Goal: Feedback & Contribution: Leave review/rating

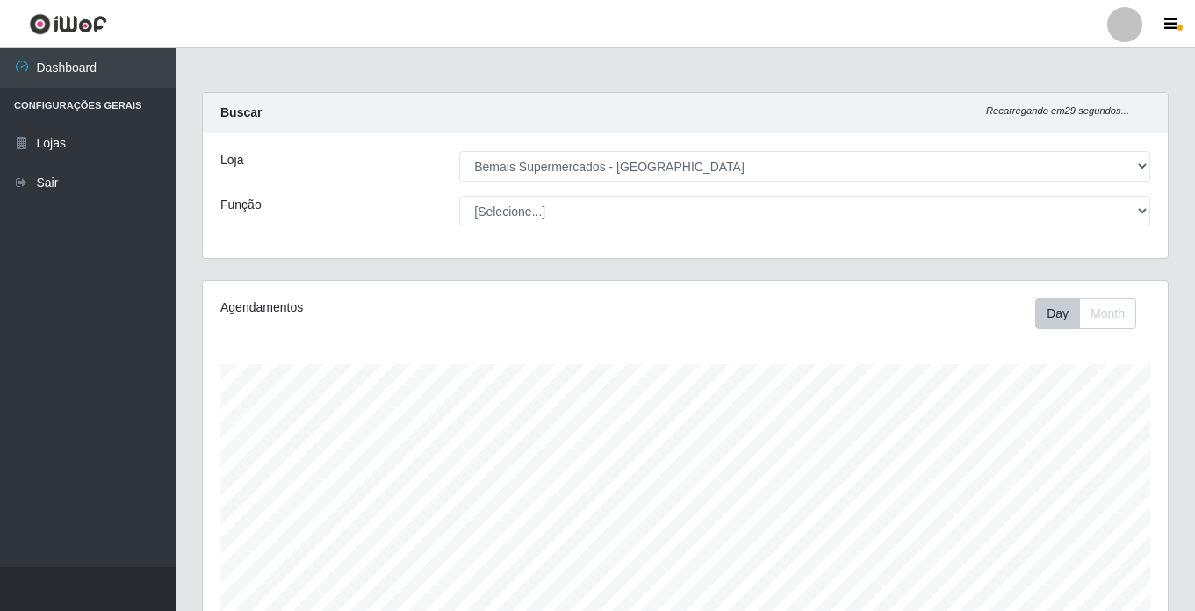
select select "250"
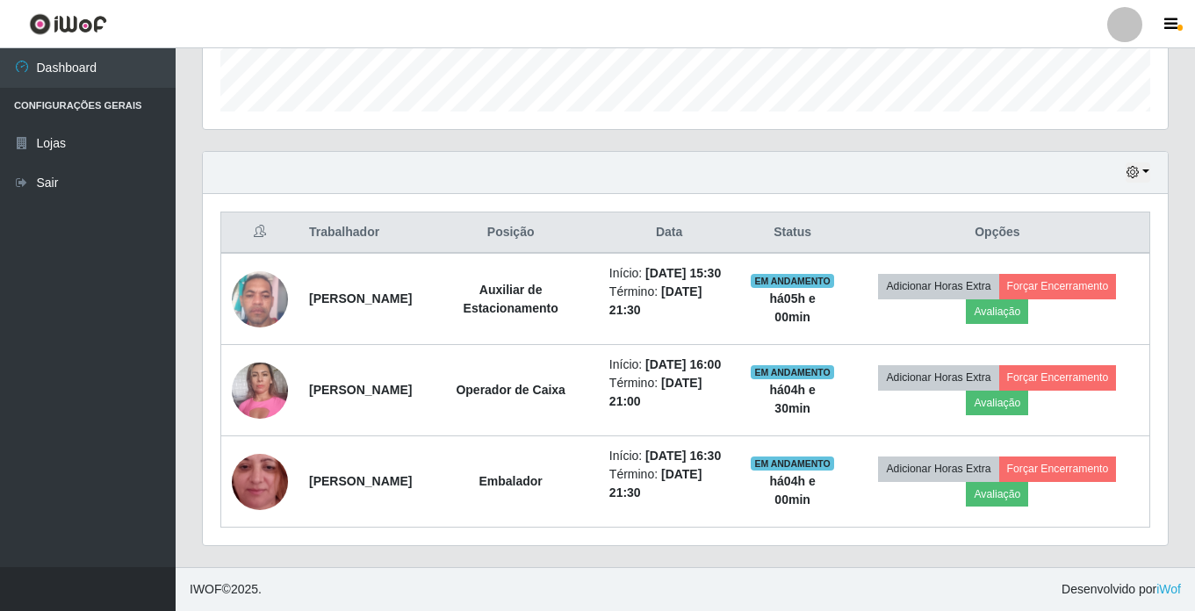
scroll to position [364, 965]
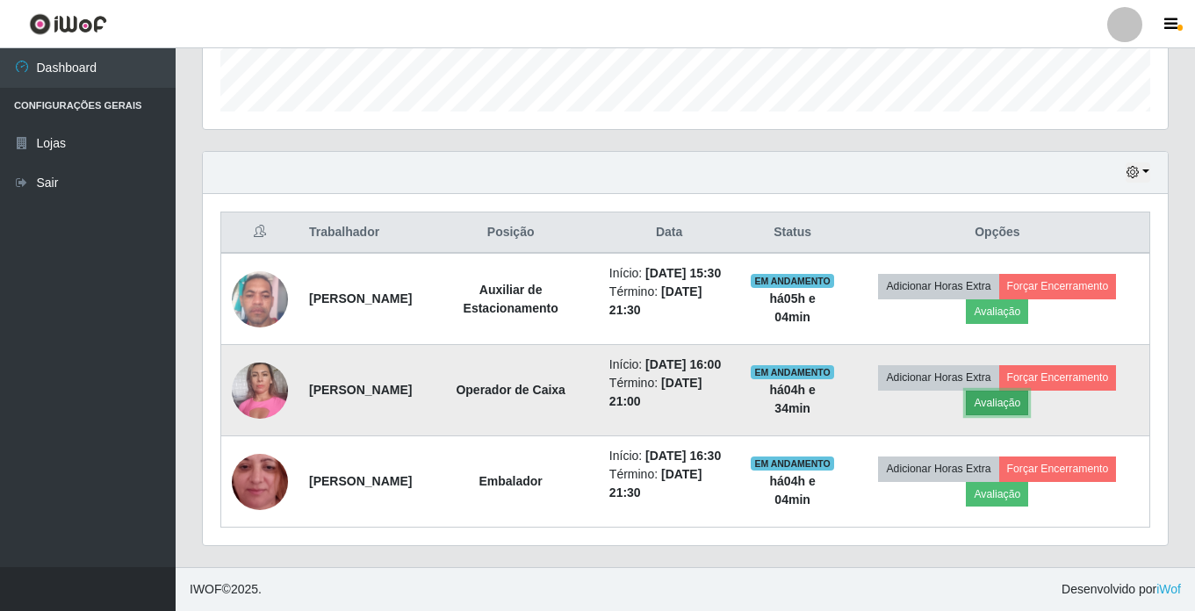
click at [1026, 391] on button "Avaliação" at bounding box center [997, 403] width 62 height 25
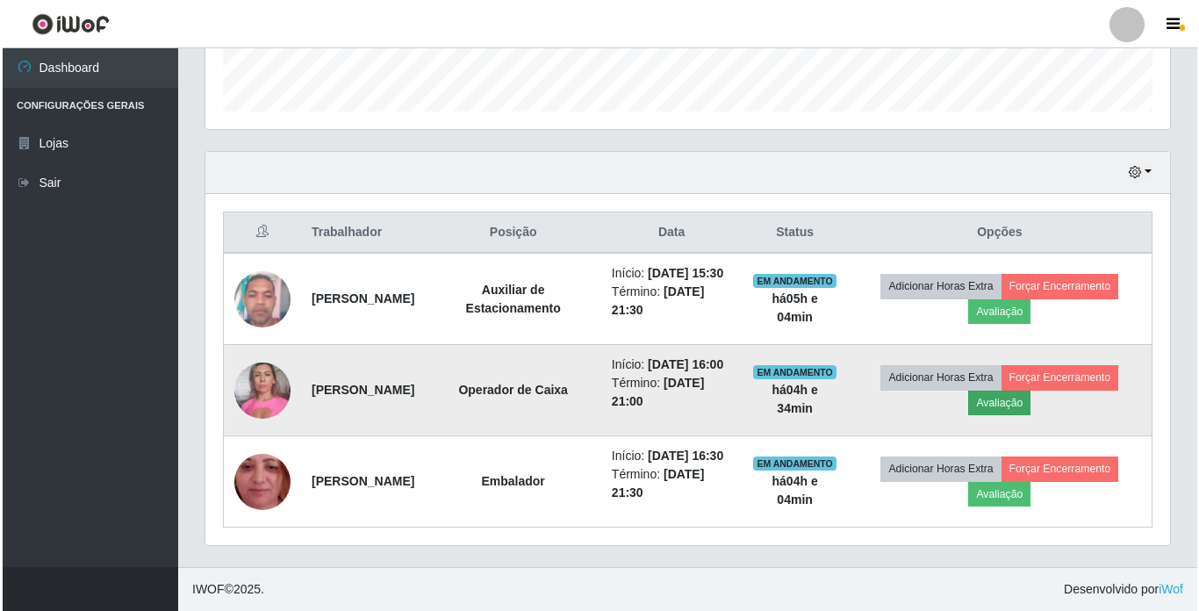
scroll to position [364, 956]
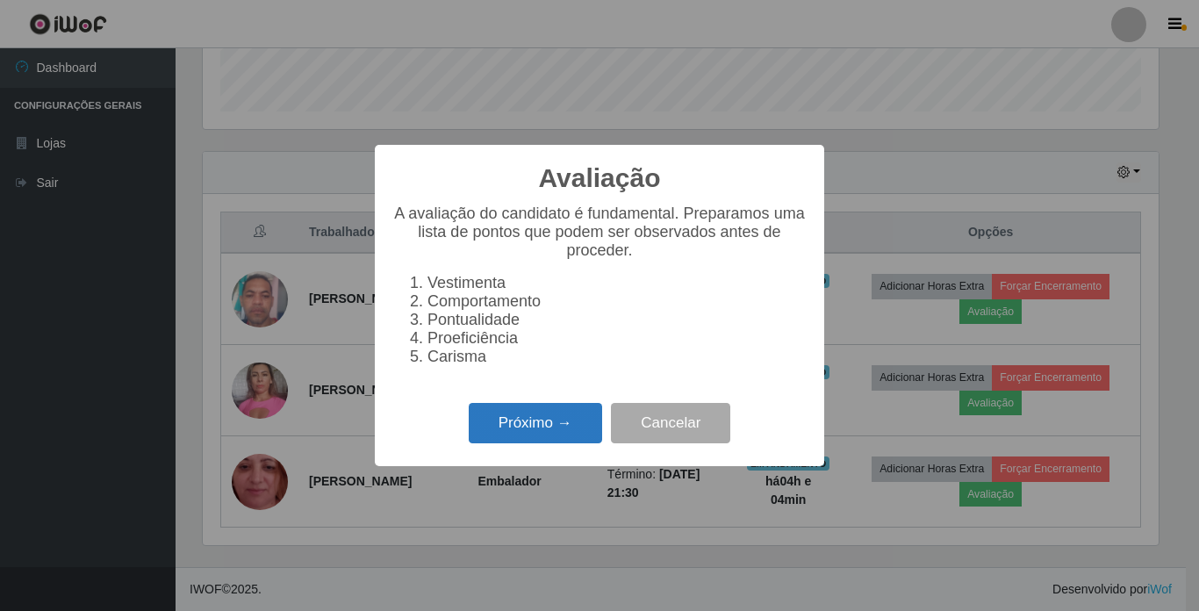
click at [537, 419] on button "Próximo →" at bounding box center [535, 423] width 133 height 41
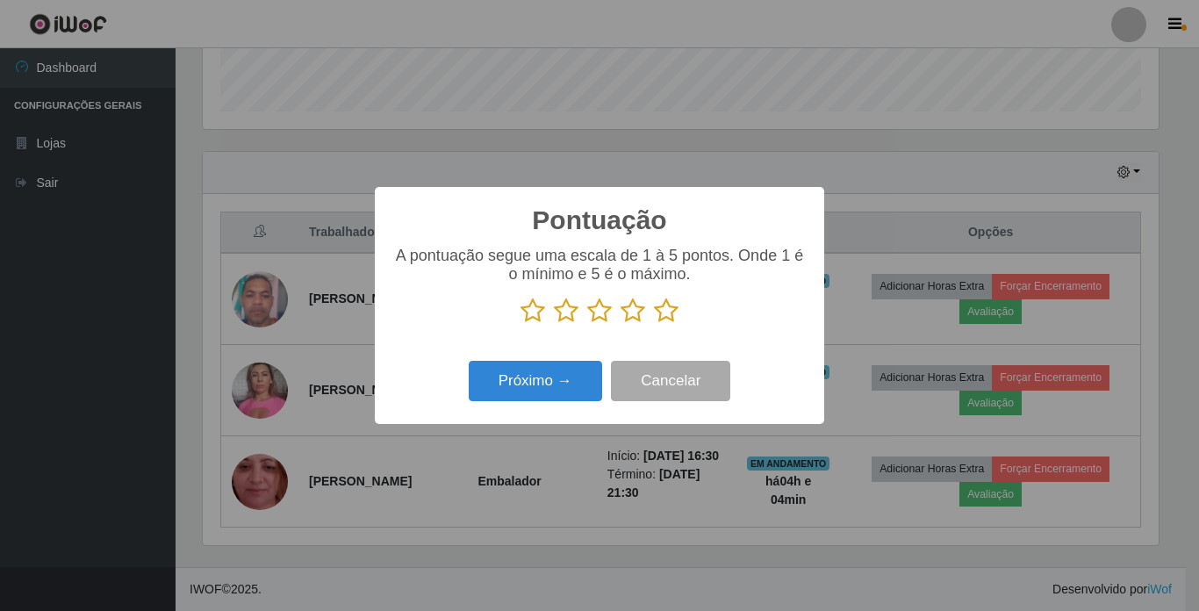
scroll to position [877732, 877140]
click at [666, 313] on icon at bounding box center [666, 311] width 25 height 26
click at [654, 324] on input "radio" at bounding box center [654, 324] width 0 height 0
click at [566, 373] on button "Próximo →" at bounding box center [535, 381] width 133 height 41
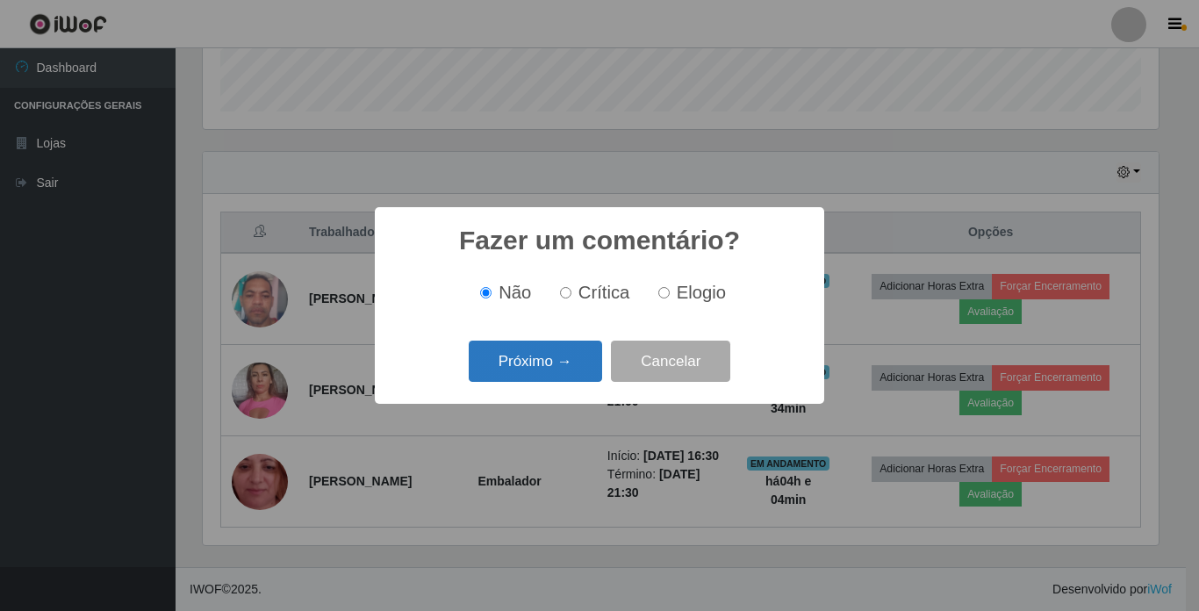
click at [573, 349] on button "Próximo →" at bounding box center [535, 361] width 133 height 41
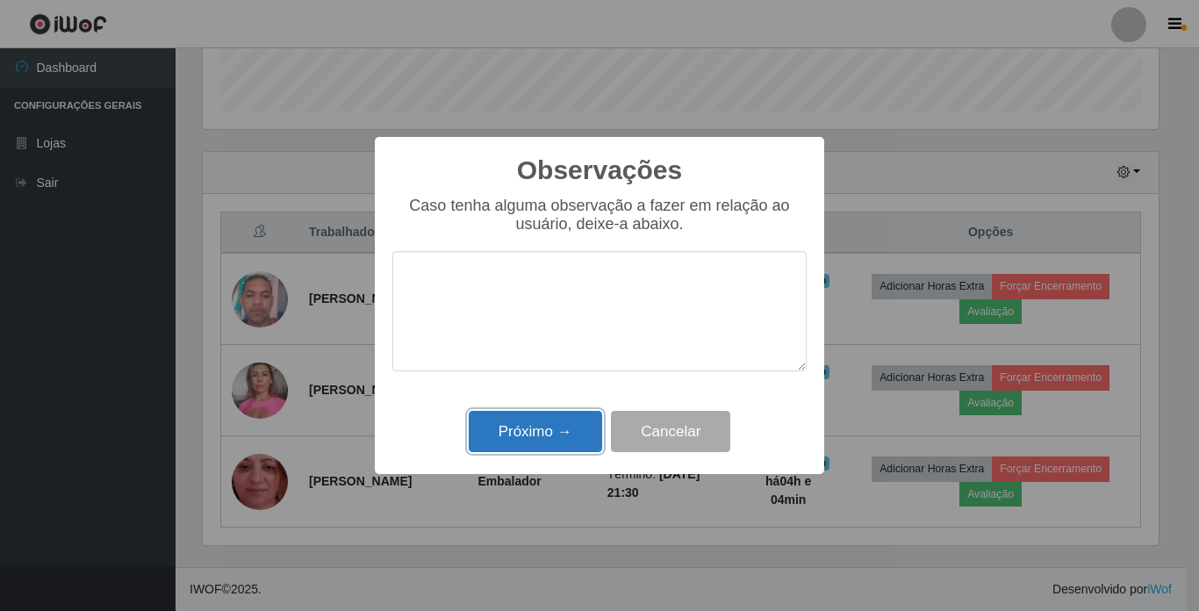
click at [566, 431] on button "Próximo →" at bounding box center [535, 431] width 133 height 41
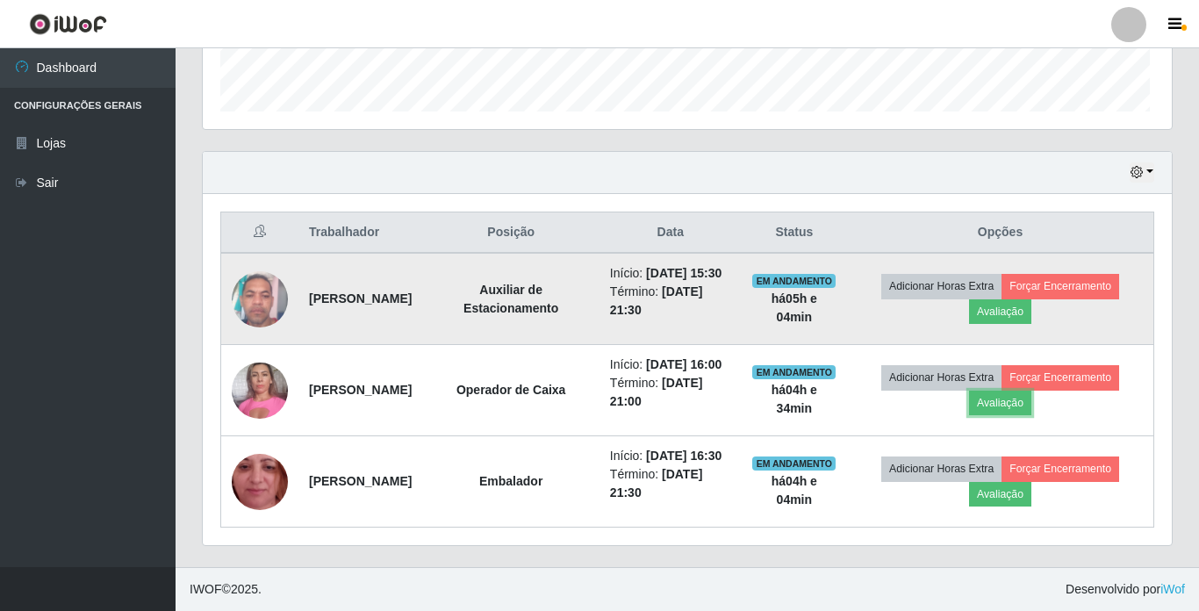
scroll to position [364, 965]
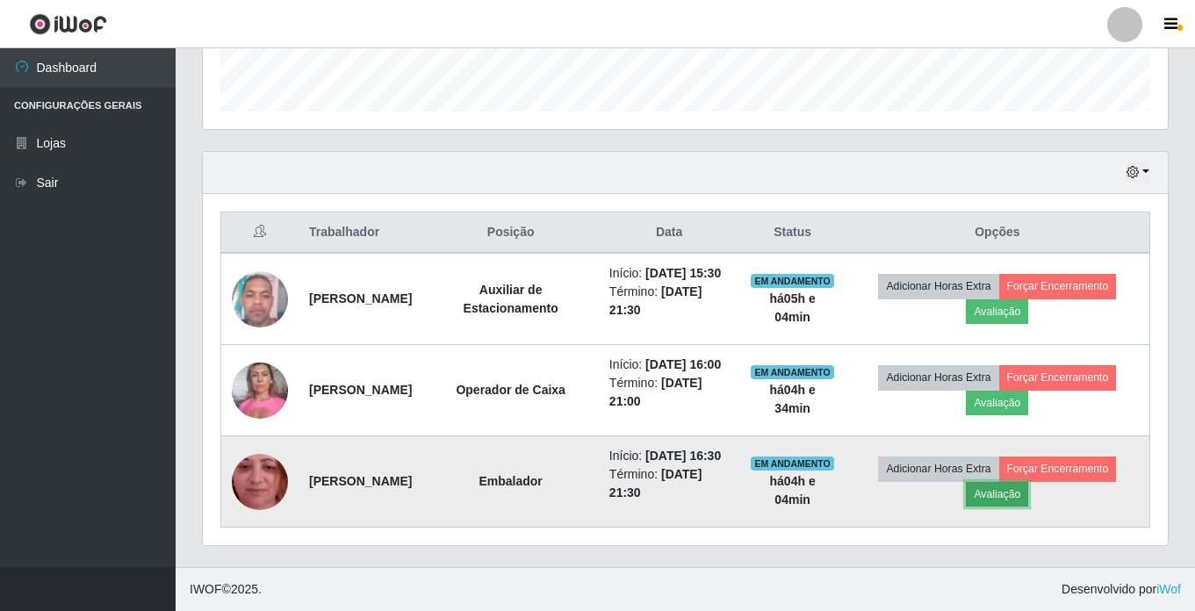
click at [1024, 492] on button "Avaliação" at bounding box center [997, 494] width 62 height 25
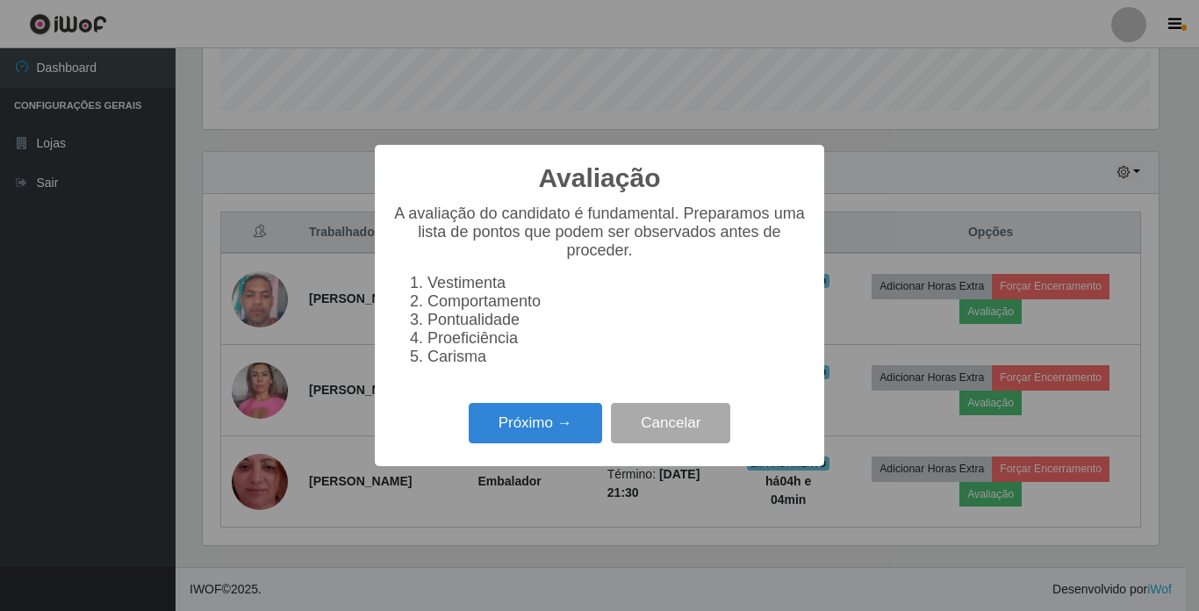
scroll to position [364, 956]
click at [511, 418] on button "Próximo →" at bounding box center [535, 423] width 133 height 41
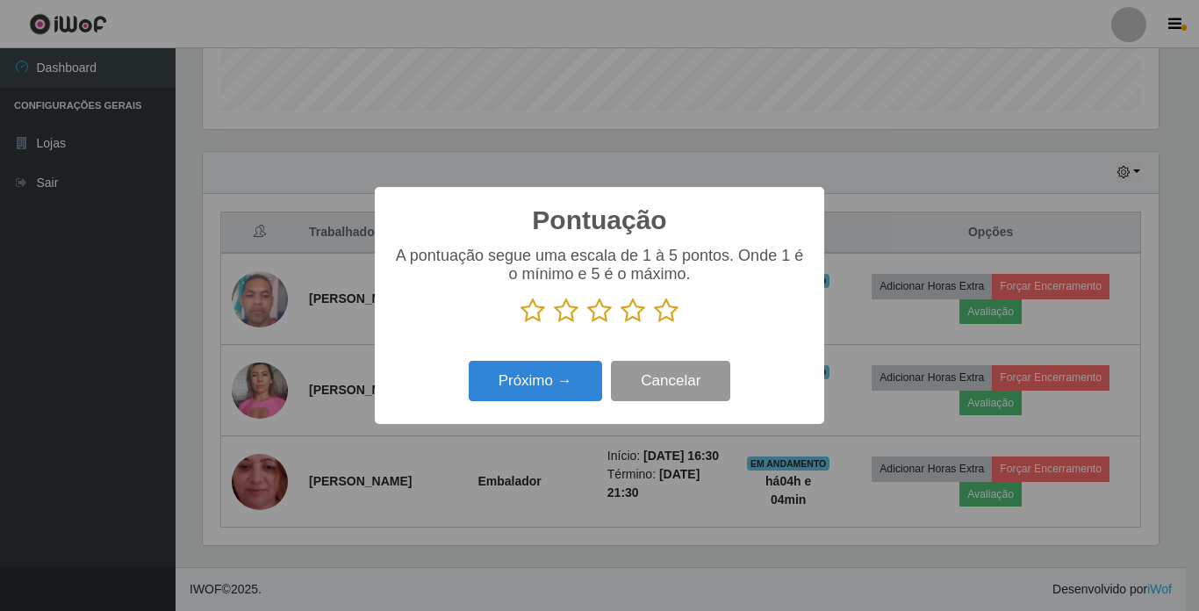
scroll to position [877732, 877140]
click at [673, 321] on icon at bounding box center [666, 311] width 25 height 26
click at [654, 324] on input "radio" at bounding box center [654, 324] width 0 height 0
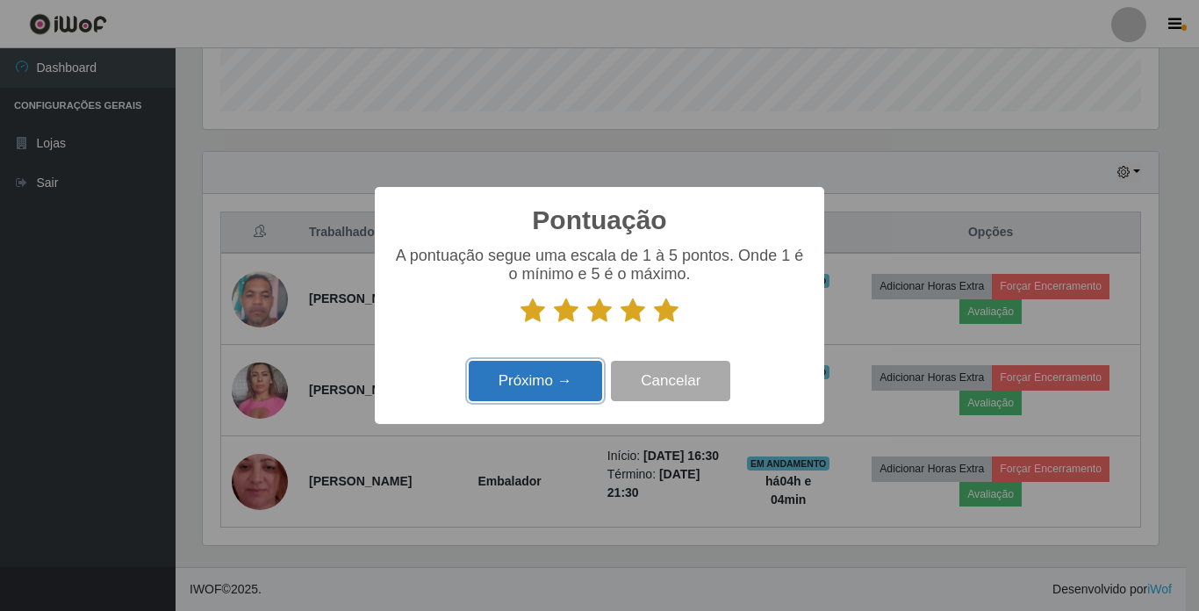
click at [532, 379] on button "Próximo →" at bounding box center [535, 381] width 133 height 41
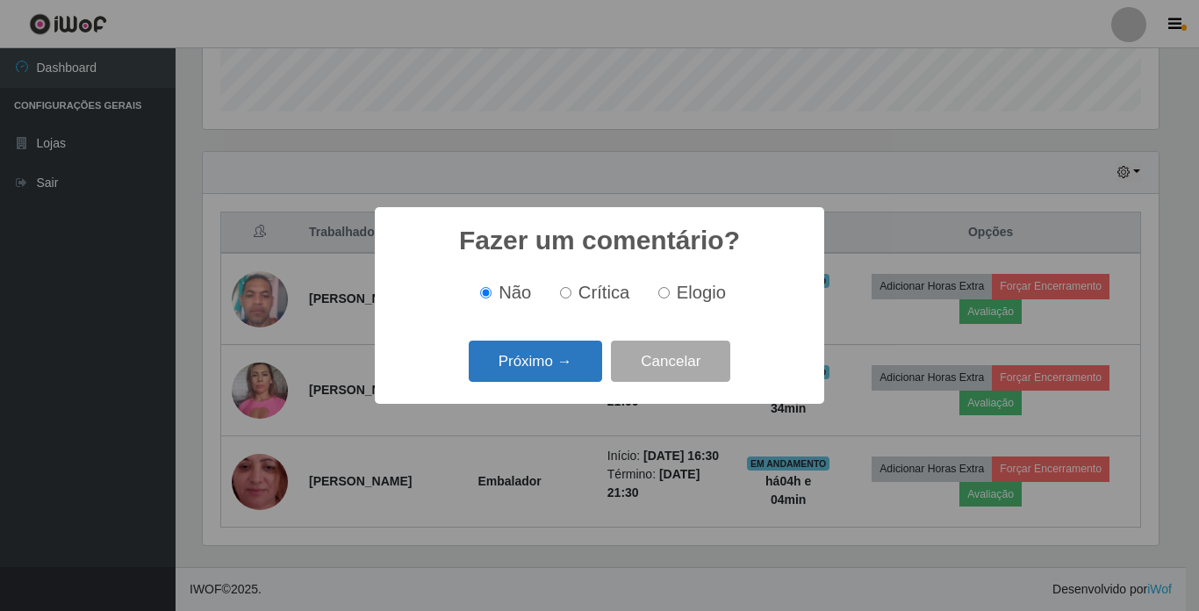
click at [535, 372] on button "Próximo →" at bounding box center [535, 361] width 133 height 41
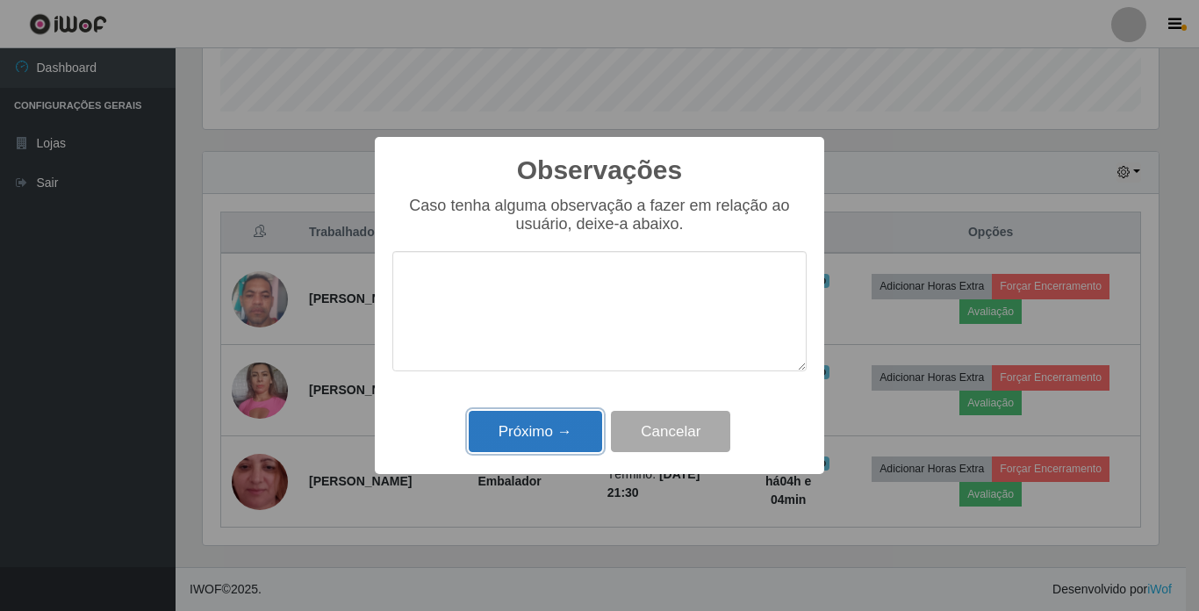
click at [550, 443] on button "Próximo →" at bounding box center [535, 431] width 133 height 41
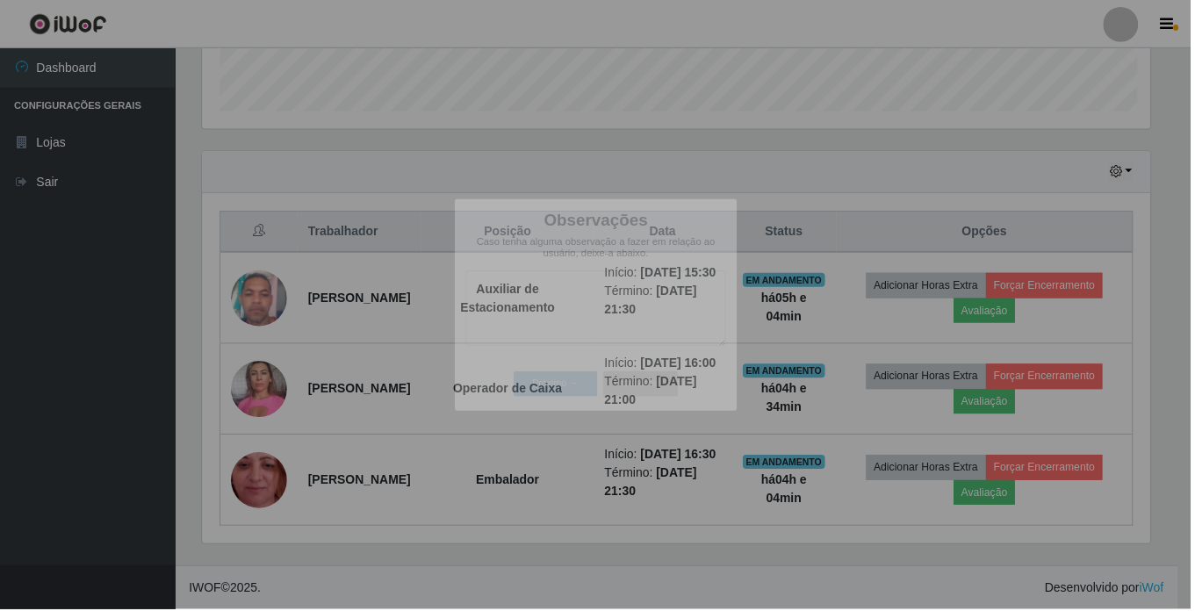
scroll to position [364, 965]
